Goal: Task Accomplishment & Management: Use online tool/utility

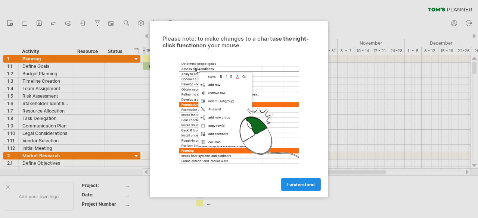
click at [306, 186] on span "I understand" at bounding box center [301, 185] width 28 height 6
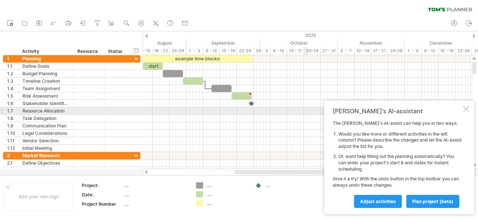
click at [465, 109] on div at bounding box center [466, 109] width 6 height 6
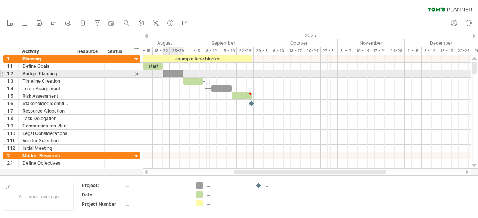
click at [179, 72] on div at bounding box center [173, 73] width 20 height 7
click at [184, 73] on span at bounding box center [182, 73] width 3 height 7
click at [176, 73] on div at bounding box center [173, 73] width 20 height 7
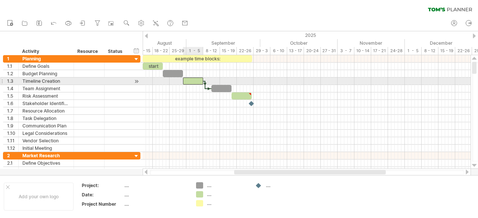
click at [194, 79] on div at bounding box center [193, 81] width 20 height 7
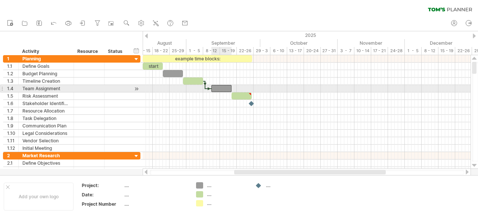
click at [224, 88] on div at bounding box center [221, 88] width 20 height 7
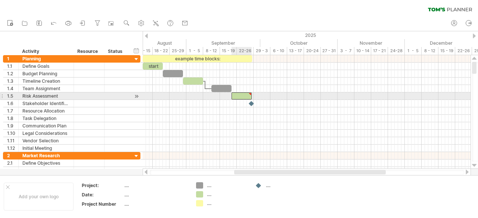
type textarea "**********"
click at [243, 96] on div at bounding box center [241, 96] width 20 height 7
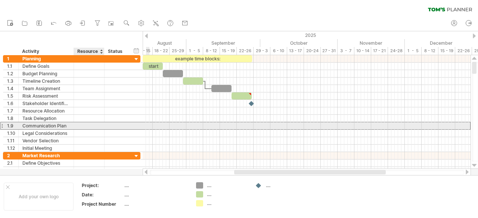
click at [83, 123] on div at bounding box center [89, 125] width 23 height 7
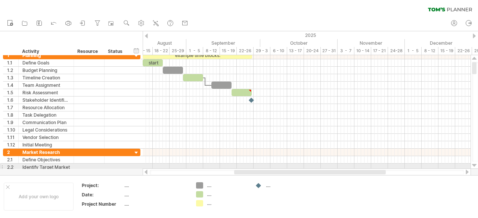
click at [475, 165] on div at bounding box center [474, 166] width 5 height 6
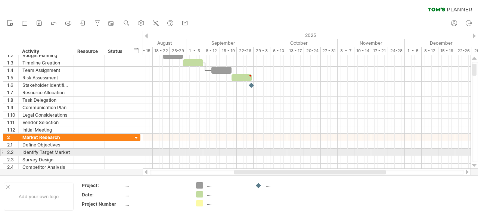
click at [475, 165] on div at bounding box center [474, 166] width 5 height 6
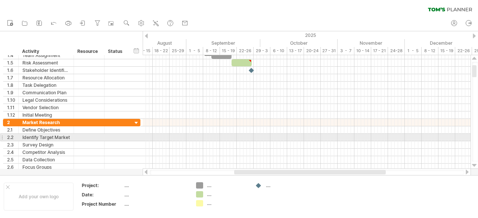
click at [475, 165] on div at bounding box center [474, 166] width 5 height 6
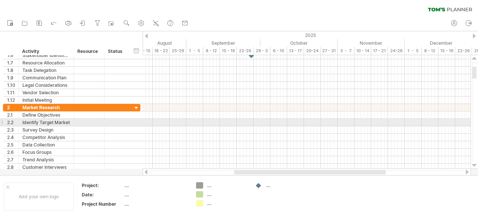
click at [475, 165] on div at bounding box center [474, 166] width 5 height 6
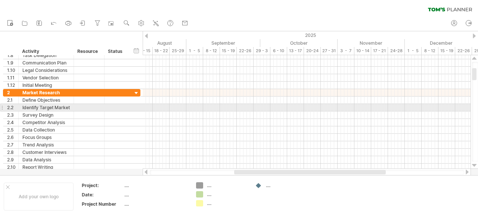
click at [475, 165] on div at bounding box center [474, 166] width 5 height 6
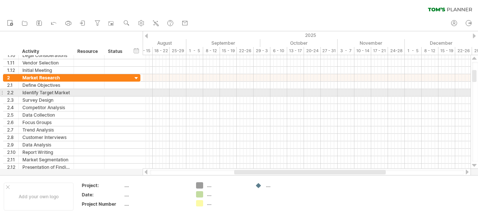
click at [475, 165] on div at bounding box center [474, 166] width 5 height 6
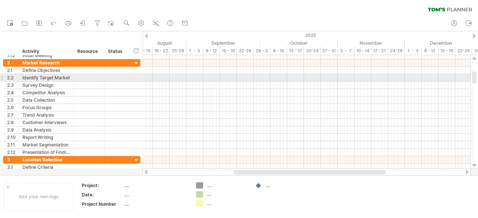
click at [475, 165] on div at bounding box center [474, 166] width 5 height 6
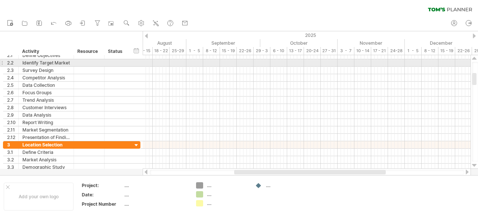
click at [475, 165] on div at bounding box center [474, 166] width 5 height 6
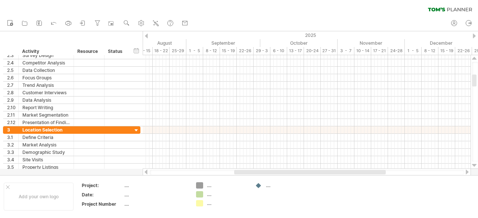
click at [475, 165] on div at bounding box center [474, 166] width 5 height 6
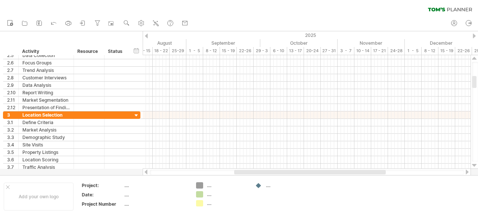
click at [475, 165] on div at bounding box center [474, 166] width 5 height 6
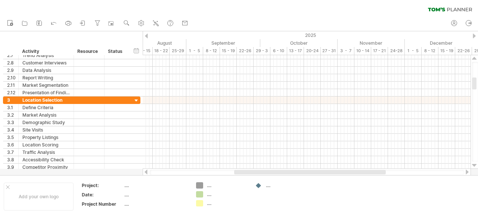
click at [475, 165] on div at bounding box center [474, 166] width 5 height 6
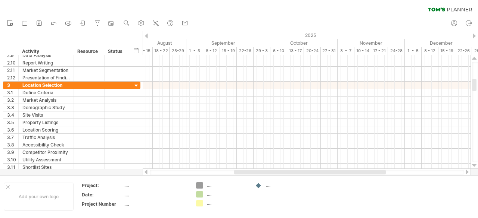
click at [475, 165] on div at bounding box center [474, 166] width 5 height 6
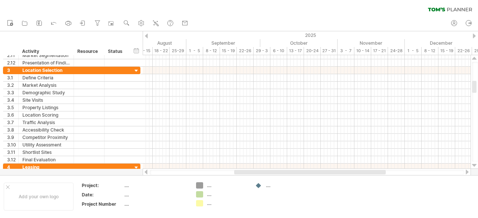
click at [475, 165] on div at bounding box center [474, 166] width 5 height 6
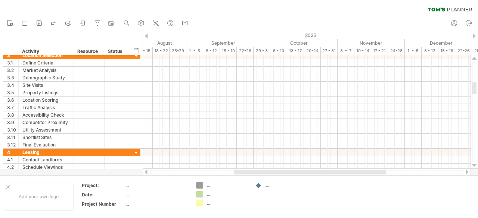
click at [475, 165] on div at bounding box center [474, 166] width 5 height 6
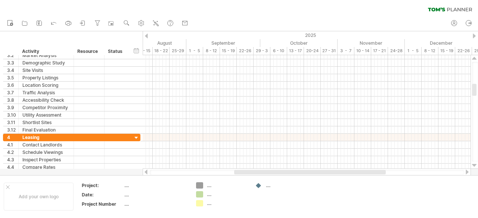
click at [475, 165] on div at bounding box center [474, 166] width 5 height 6
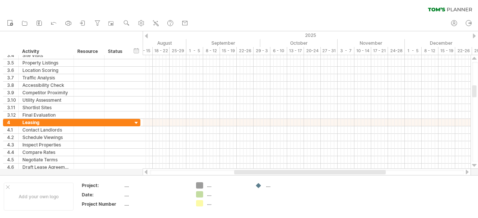
click at [475, 165] on div at bounding box center [474, 166] width 5 height 6
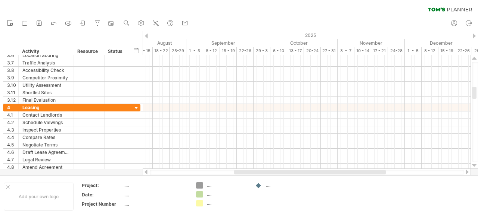
click at [475, 165] on div at bounding box center [474, 166] width 5 height 6
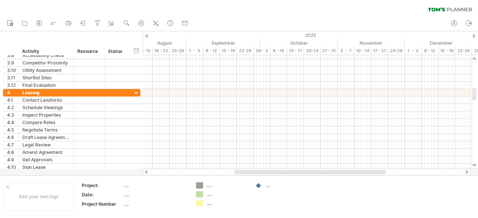
click at [475, 165] on div at bounding box center [474, 166] width 5 height 6
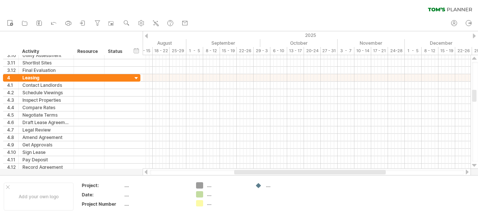
click at [475, 165] on div at bounding box center [474, 166] width 5 height 6
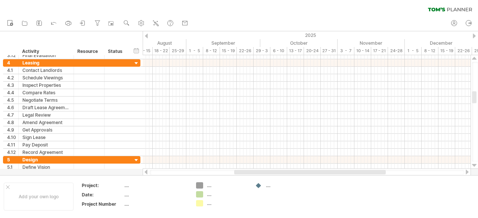
click at [475, 165] on div at bounding box center [474, 166] width 5 height 6
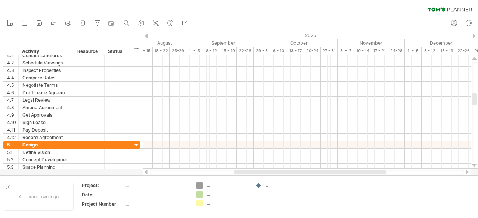
click at [475, 165] on div at bounding box center [474, 166] width 5 height 6
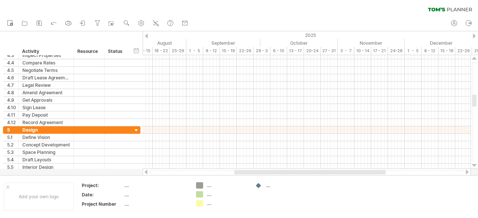
click at [475, 165] on div at bounding box center [474, 166] width 5 height 6
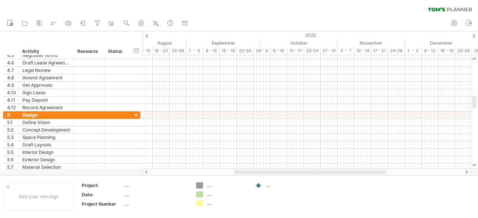
click at [476, 166] on div at bounding box center [474, 166] width 5 height 6
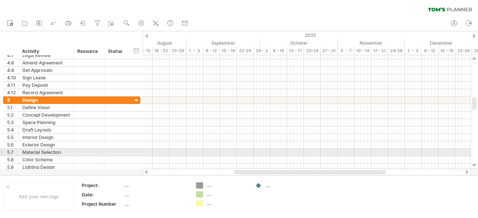
click at [476, 166] on div at bounding box center [474, 166] width 5 height 6
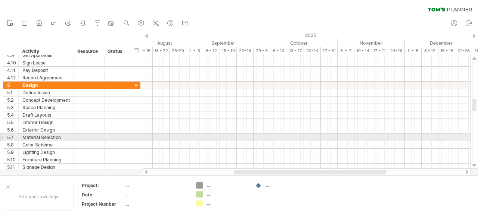
click at [476, 166] on div at bounding box center [474, 166] width 5 height 6
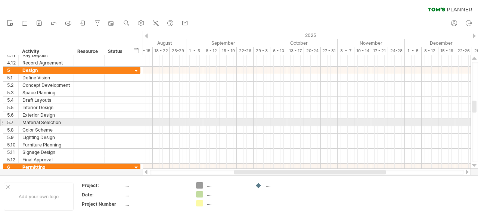
click at [476, 166] on div at bounding box center [474, 166] width 5 height 6
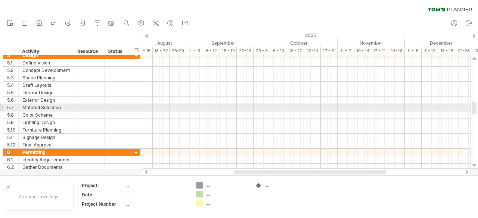
click at [476, 166] on div at bounding box center [474, 166] width 5 height 6
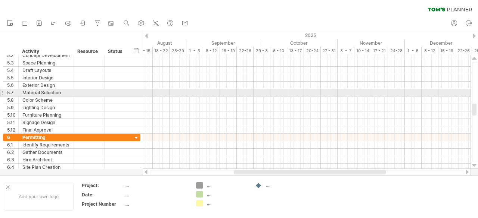
click at [476, 166] on div at bounding box center [474, 166] width 5 height 6
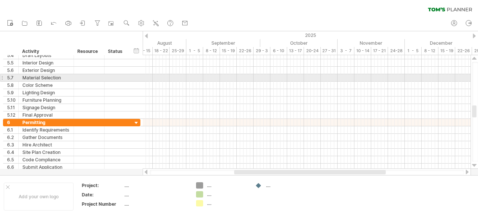
click at [476, 166] on div at bounding box center [474, 166] width 5 height 6
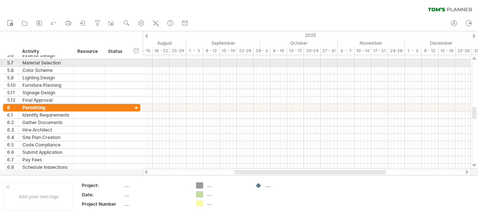
click at [476, 166] on div at bounding box center [474, 166] width 5 height 6
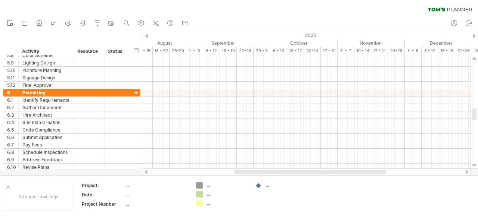
click at [476, 166] on div at bounding box center [474, 166] width 5 height 6
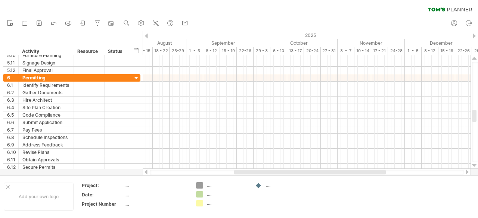
click at [476, 166] on div at bounding box center [474, 166] width 5 height 6
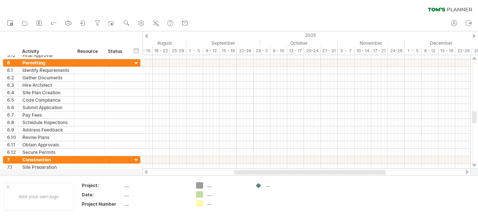
click at [476, 166] on div at bounding box center [474, 166] width 5 height 6
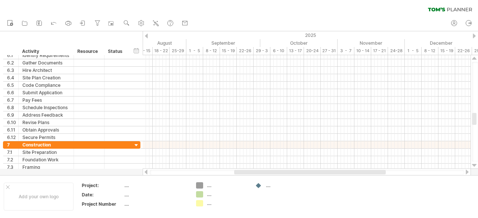
click at [476, 166] on div at bounding box center [474, 166] width 5 height 6
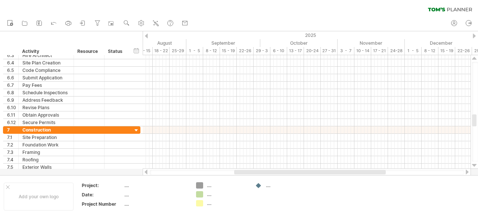
click at [476, 166] on div at bounding box center [474, 166] width 5 height 6
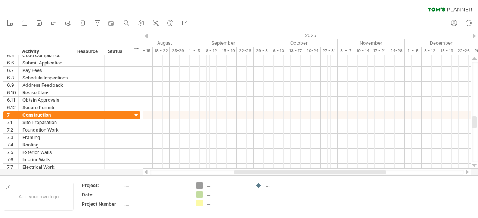
click at [476, 166] on div at bounding box center [474, 166] width 5 height 6
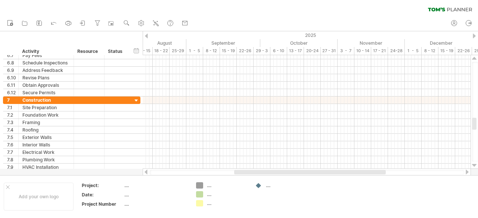
click at [476, 166] on div at bounding box center [474, 166] width 5 height 6
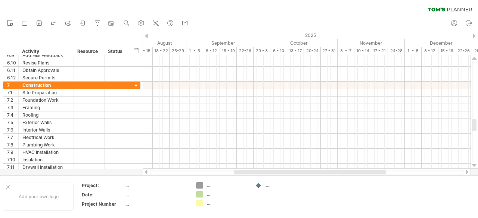
click at [476, 166] on div at bounding box center [474, 166] width 5 height 6
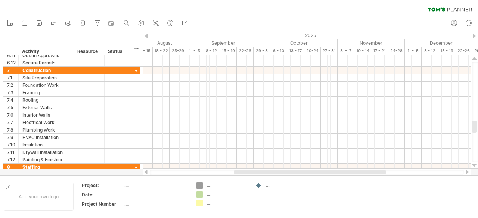
click at [476, 166] on div at bounding box center [474, 166] width 5 height 6
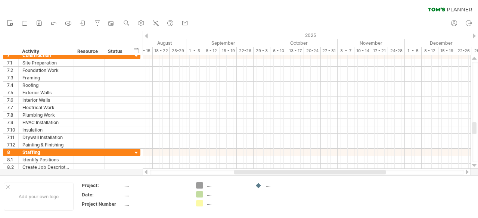
click at [476, 166] on div at bounding box center [474, 166] width 5 height 6
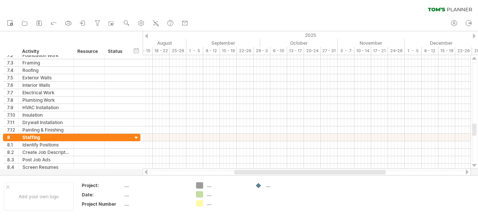
click at [476, 166] on div at bounding box center [474, 166] width 5 height 6
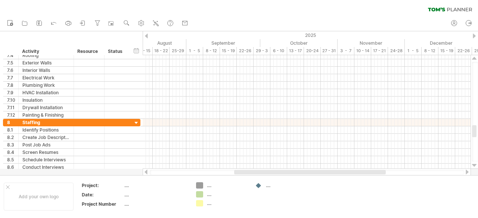
click at [476, 166] on div at bounding box center [474, 166] width 5 height 6
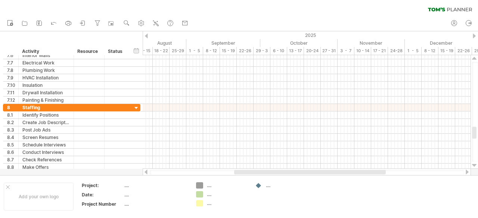
click at [476, 166] on div at bounding box center [474, 166] width 5 height 6
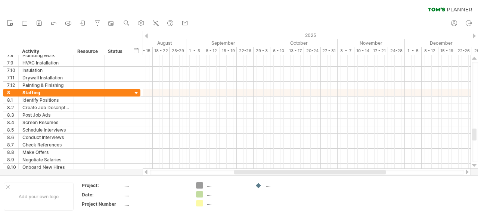
click at [476, 166] on div at bounding box center [474, 166] width 5 height 6
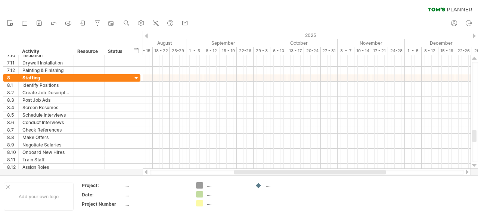
click at [476, 166] on div at bounding box center [474, 166] width 5 height 6
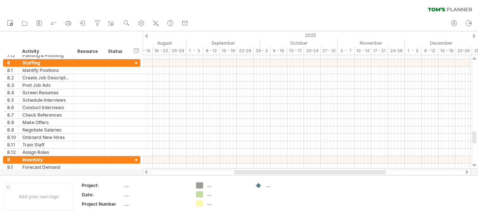
click at [476, 166] on div at bounding box center [474, 166] width 5 height 6
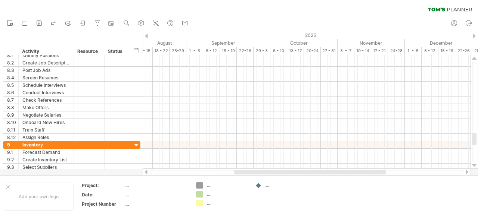
click at [476, 166] on div at bounding box center [474, 166] width 5 height 6
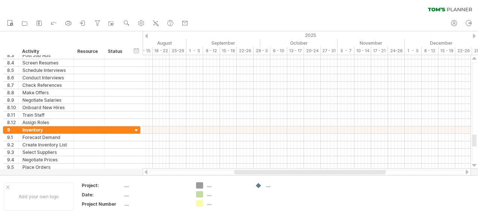
click at [476, 166] on div at bounding box center [474, 166] width 5 height 6
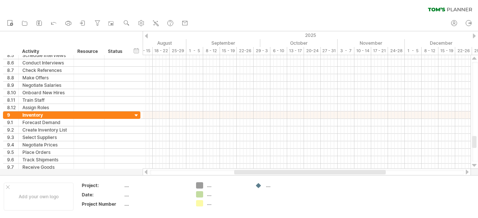
click at [476, 166] on div at bounding box center [474, 166] width 5 height 6
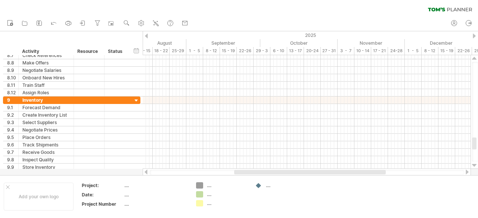
click at [476, 166] on div at bounding box center [474, 166] width 5 height 6
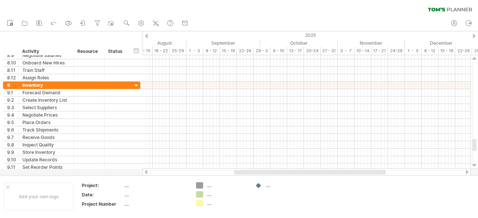
click at [476, 166] on div at bounding box center [474, 166] width 5 height 6
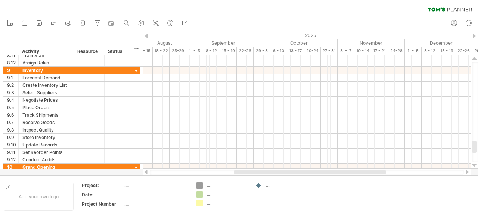
click at [476, 166] on div at bounding box center [474, 166] width 5 height 6
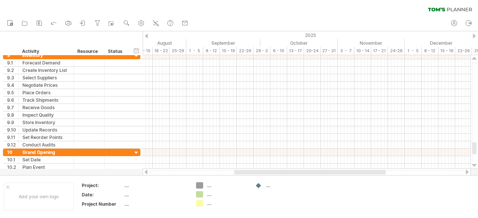
click at [476, 166] on div at bounding box center [474, 166] width 5 height 6
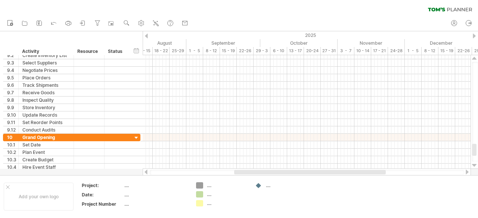
click at [476, 166] on div at bounding box center [474, 166] width 5 height 6
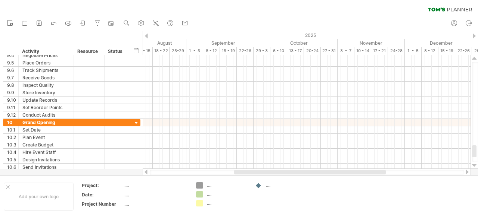
click at [476, 166] on div at bounding box center [474, 166] width 5 height 6
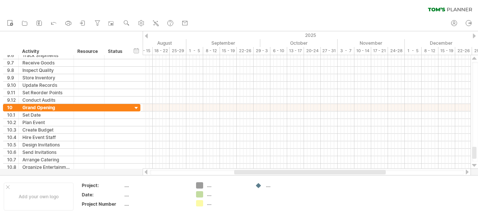
click at [476, 166] on div at bounding box center [474, 166] width 5 height 6
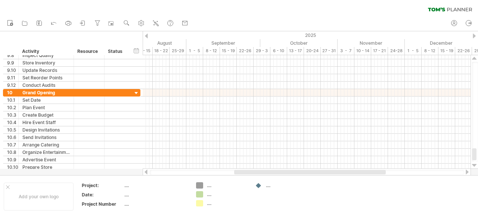
click at [476, 166] on div at bounding box center [474, 166] width 5 height 6
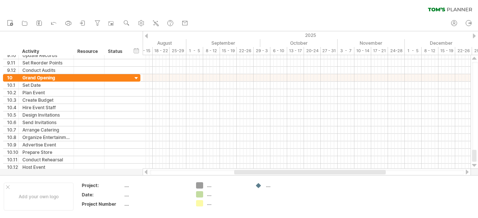
click at [476, 166] on div at bounding box center [474, 166] width 5 height 6
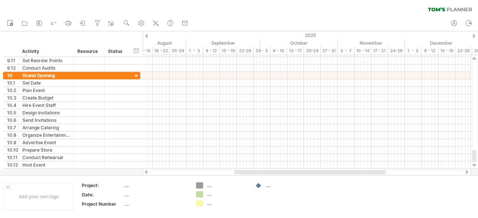
click at [476, 166] on div at bounding box center [474, 166] width 5 height 6
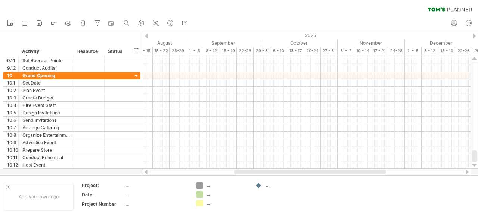
click at [476, 166] on div at bounding box center [474, 166] width 5 height 6
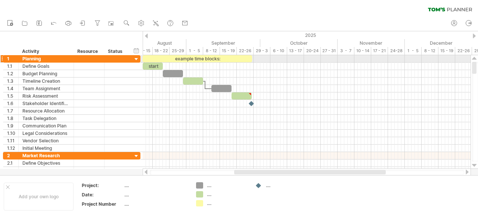
drag, startPoint x: 474, startPoint y: 156, endPoint x: 477, endPoint y: 59, distance: 97.4
click at [137, 60] on div at bounding box center [136, 59] width 7 height 7
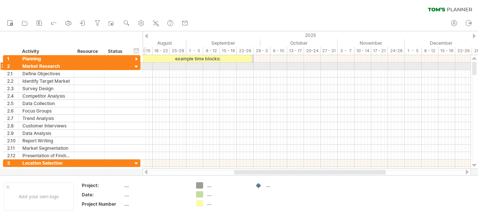
click at [136, 66] on div at bounding box center [136, 66] width 7 height 7
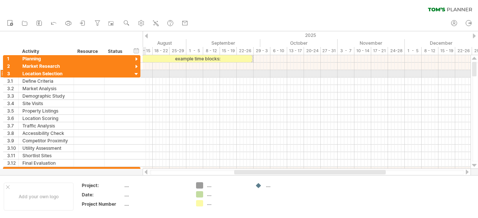
click at [138, 74] on div at bounding box center [136, 74] width 7 height 7
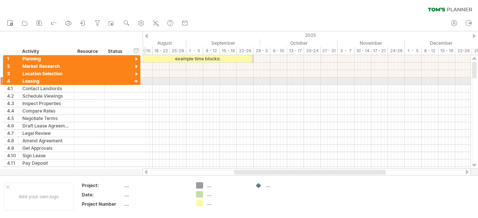
click at [138, 79] on div at bounding box center [136, 81] width 7 height 7
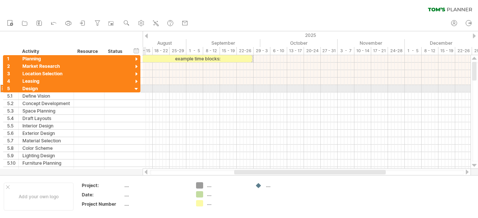
click at [136, 87] on div at bounding box center [136, 89] width 7 height 7
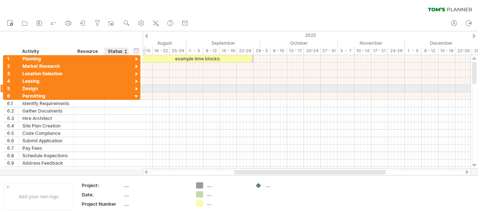
click at [136, 88] on div at bounding box center [136, 89] width 7 height 7
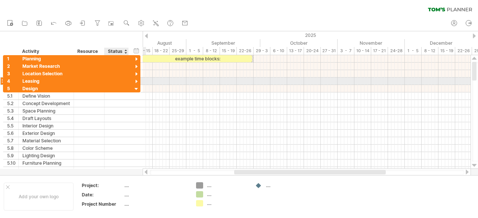
click at [136, 82] on div at bounding box center [136, 81] width 7 height 7
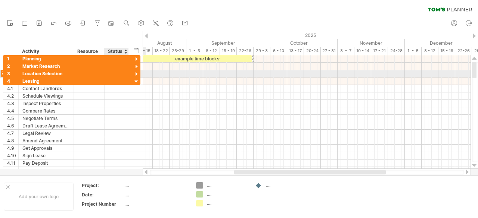
click at [136, 75] on div at bounding box center [136, 74] width 7 height 7
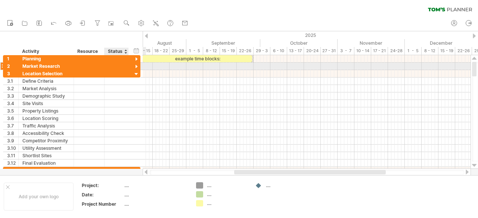
click at [136, 67] on div at bounding box center [136, 66] width 7 height 7
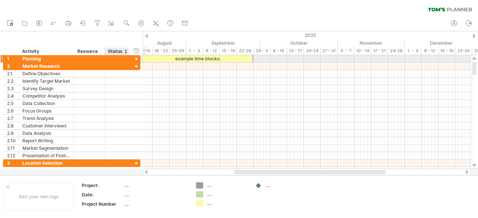
click at [136, 61] on div at bounding box center [136, 59] width 7 height 7
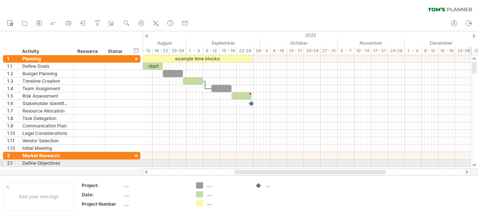
click at [475, 166] on div at bounding box center [474, 166] width 5 height 6
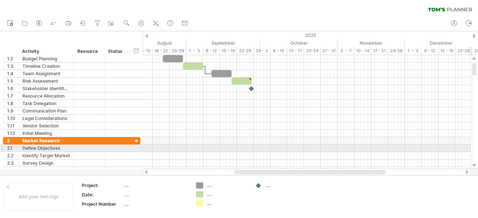
click at [475, 166] on div at bounding box center [474, 166] width 5 height 6
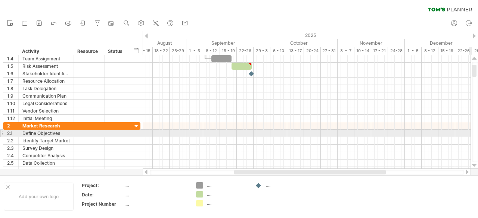
click at [475, 166] on div at bounding box center [474, 166] width 5 height 6
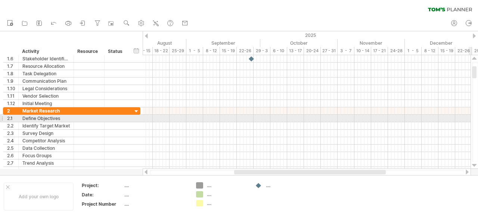
click at [475, 166] on div at bounding box center [474, 166] width 5 height 6
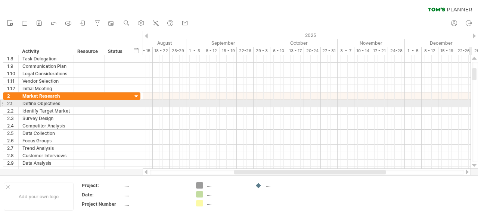
click at [475, 166] on div at bounding box center [474, 166] width 5 height 6
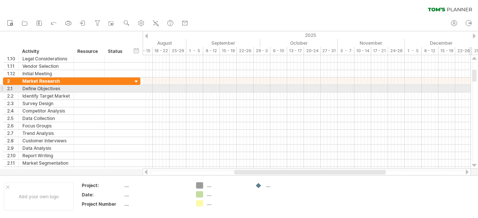
click at [475, 166] on div at bounding box center [474, 166] width 5 height 6
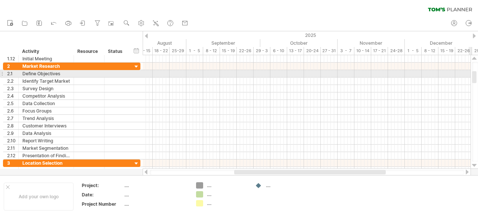
click at [475, 166] on div at bounding box center [474, 166] width 5 height 6
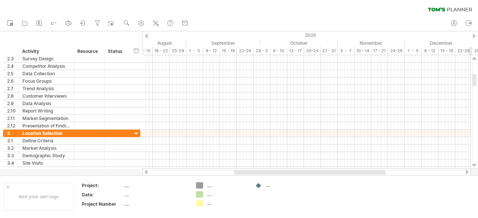
click at [475, 166] on div at bounding box center [474, 166] width 5 height 6
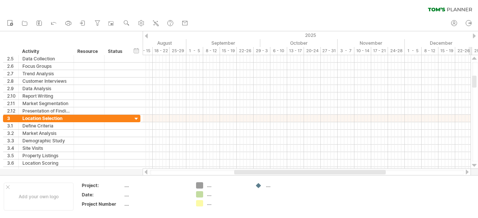
click at [475, 166] on div at bounding box center [474, 166] width 5 height 6
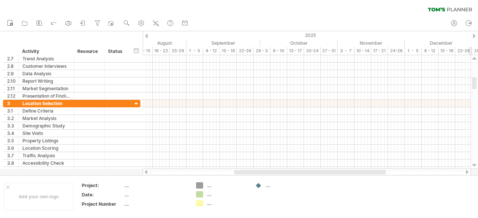
click at [475, 166] on div at bounding box center [474, 166] width 5 height 6
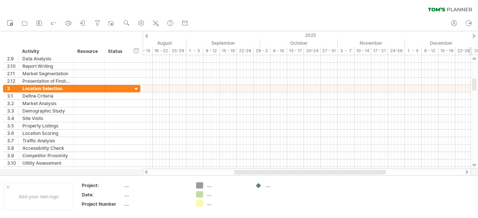
click at [475, 166] on div at bounding box center [474, 166] width 5 height 6
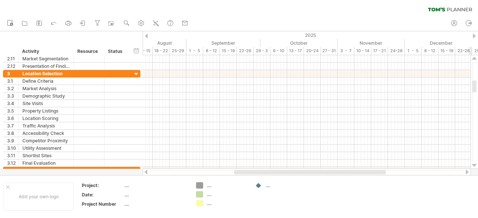
click at [475, 166] on div at bounding box center [474, 166] width 5 height 6
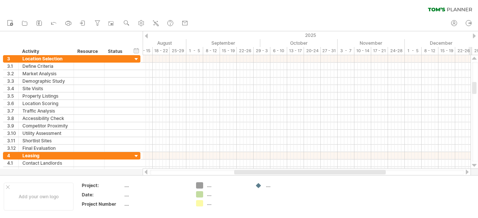
click at [475, 166] on div at bounding box center [474, 166] width 5 height 6
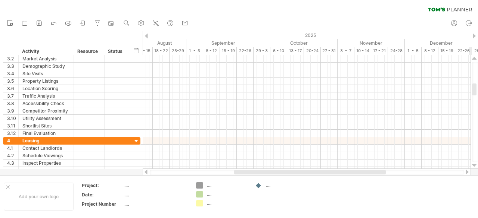
click at [475, 166] on div at bounding box center [474, 166] width 5 height 6
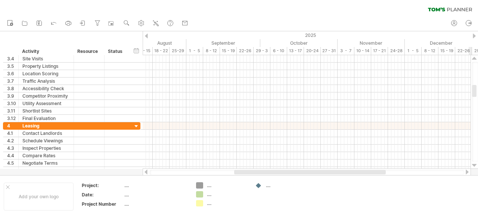
click at [475, 166] on div at bounding box center [474, 166] width 5 height 6
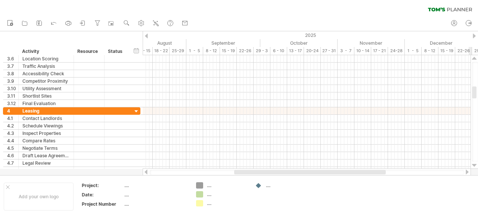
click at [475, 166] on div at bounding box center [474, 166] width 5 height 6
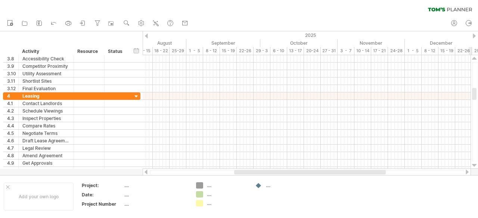
click at [475, 166] on div at bounding box center [474, 166] width 5 height 6
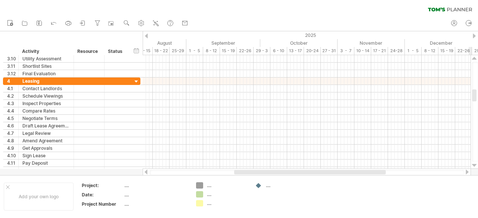
click at [475, 166] on div at bounding box center [474, 166] width 5 height 6
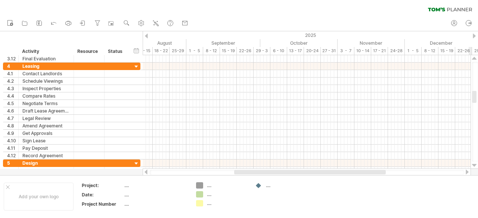
click at [475, 166] on div at bounding box center [474, 166] width 5 height 6
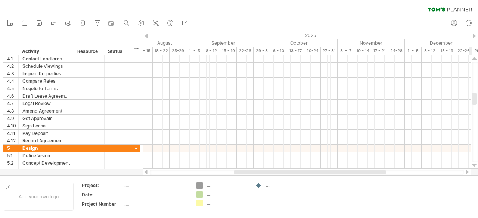
click at [475, 166] on div at bounding box center [474, 166] width 5 height 6
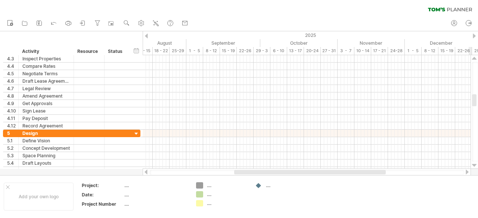
click at [475, 166] on div at bounding box center [474, 166] width 5 height 6
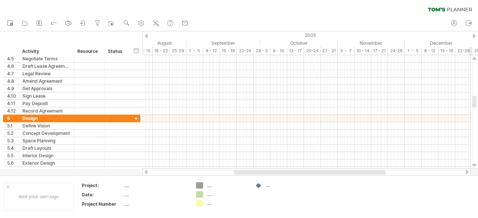
click at [475, 166] on div at bounding box center [474, 166] width 5 height 6
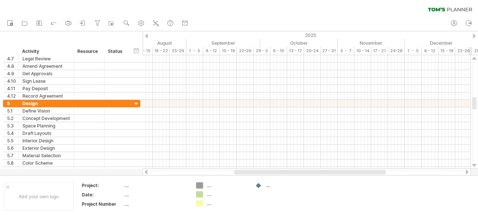
click at [475, 166] on div at bounding box center [474, 166] width 5 height 6
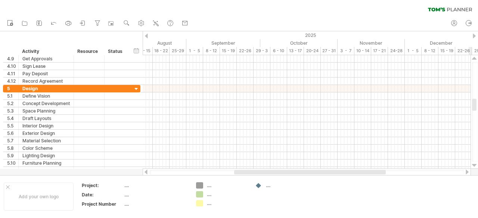
click at [475, 166] on div at bounding box center [474, 166] width 5 height 6
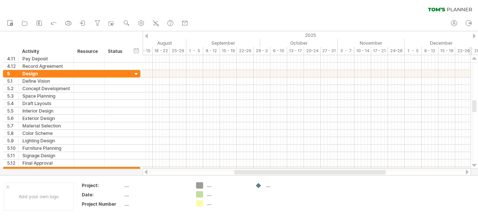
click at [475, 166] on div at bounding box center [474, 166] width 5 height 6
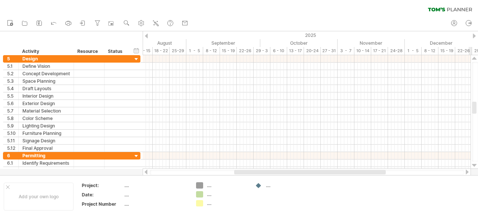
click at [475, 166] on div at bounding box center [474, 166] width 5 height 6
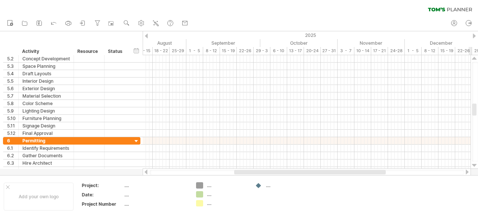
click at [475, 166] on div at bounding box center [474, 166] width 5 height 6
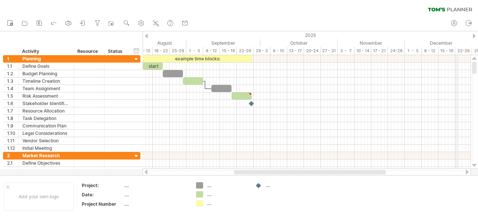
drag, startPoint x: 473, startPoint y: 111, endPoint x: 457, endPoint y: 51, distance: 61.5
click at [457, 51] on div "Trying to reach [DOMAIN_NAME] Connected again... 0% clear filter new 1" at bounding box center [239, 109] width 478 height 218
click at [40, 24] on rect at bounding box center [38, 23] width 1 height 1
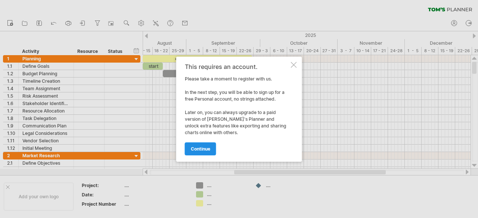
click at [198, 145] on link "continue" at bounding box center [200, 149] width 31 height 13
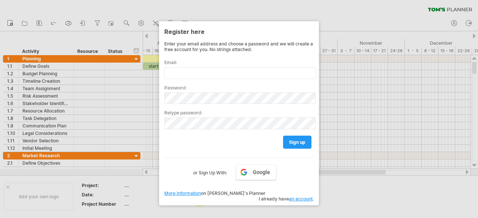
click at [394, 16] on div at bounding box center [239, 109] width 478 height 218
click at [269, 6] on div at bounding box center [239, 109] width 478 height 218
